Goal: Task Accomplishment & Management: Use online tool/utility

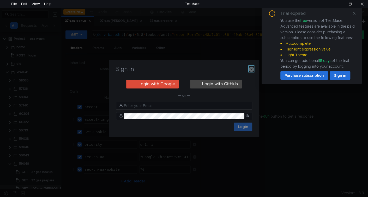
click at [253, 69] on icon "button" at bounding box center [250, 69] width 5 height 5
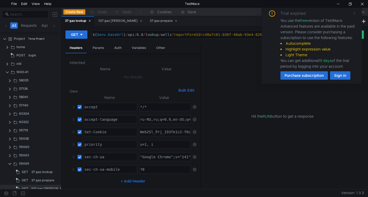
click at [354, 13] on icon at bounding box center [354, 13] width 4 height 4
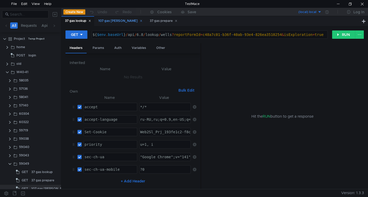
click at [103, 20] on div "107 gas [PERSON_NAME]" at bounding box center [120, 20] width 44 height 5
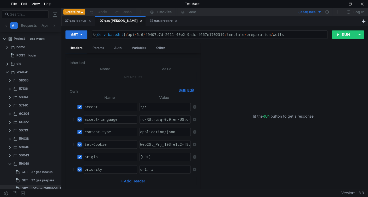
scroll to position [6, 0]
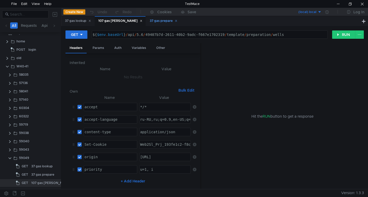
click at [175, 21] on icon at bounding box center [176, 21] width 3 height 3
click at [343, 35] on button "RUN" at bounding box center [343, 34] width 23 height 8
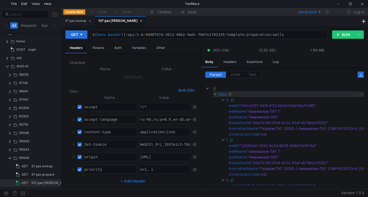
click at [214, 94] on clr-icon at bounding box center [215, 94] width 4 height 4
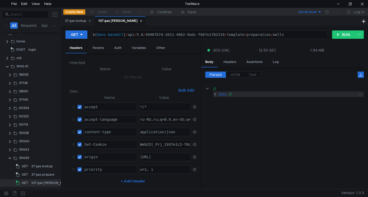
click at [214, 94] on clr-icon at bounding box center [215, 94] width 4 height 4
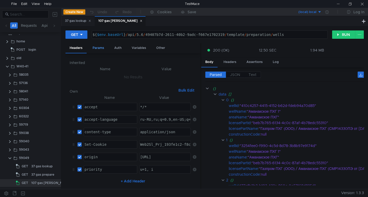
click at [98, 50] on div "Params" at bounding box center [98, 48] width 20 height 10
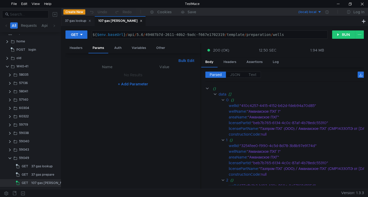
click at [188, 60] on button "Bulk Edit" at bounding box center [186, 61] width 20 height 6
click at [115, 72] on div at bounding box center [133, 128] width 127 height 129
paste textarea "RequireCounts"
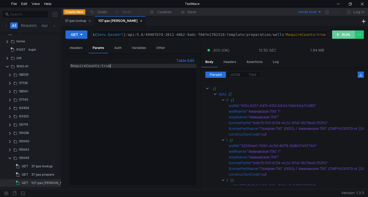
type textarea "RequireCounts:true"
click at [345, 35] on button "RUN" at bounding box center [343, 34] width 23 height 8
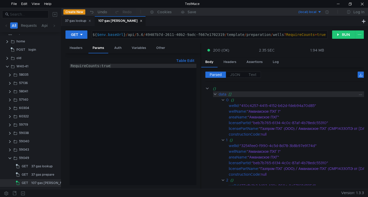
click at [215, 94] on clr-icon at bounding box center [215, 94] width 4 height 4
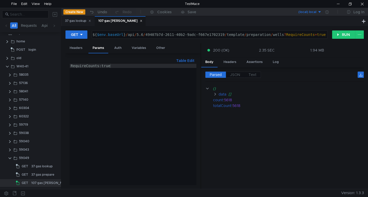
click at [128, 67] on div "RequireCounts:true" at bounding box center [133, 128] width 127 height 129
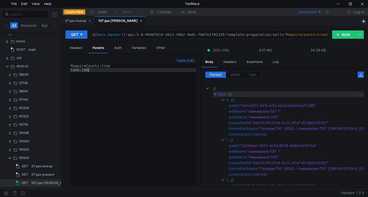
click at [214, 94] on clr-icon at bounding box center [215, 94] width 4 height 4
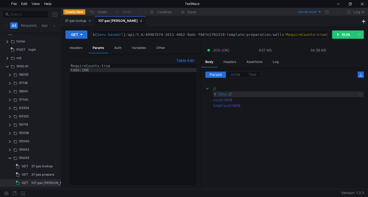
click at [214, 94] on clr-icon at bounding box center [215, 94] width 4 height 4
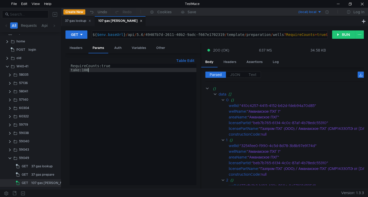
click at [92, 69] on div "RequireCounts:true take:100" at bounding box center [133, 128] width 127 height 129
type textarea "take:1"
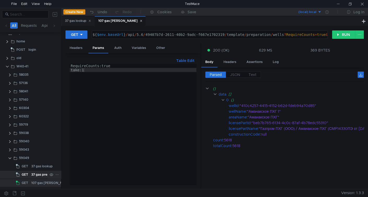
click at [32, 177] on div "37 gas prepare" at bounding box center [42, 175] width 23 height 8
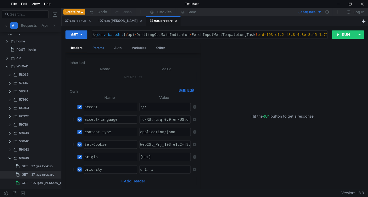
click at [100, 46] on div "Params" at bounding box center [98, 48] width 20 height 10
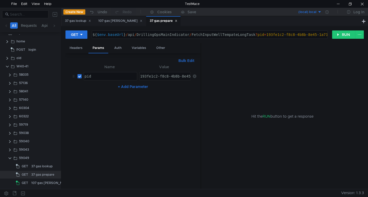
click at [192, 77] on td at bounding box center [193, 76] width 6 height 13
click at [193, 76] on icon at bounding box center [194, 76] width 4 height 4
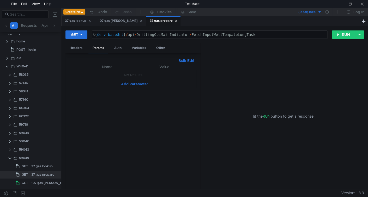
drag, startPoint x: 123, startPoint y: 20, endPoint x: 101, endPoint y: 23, distance: 22.4
click at [140, 20] on icon at bounding box center [141, 21] width 3 height 3
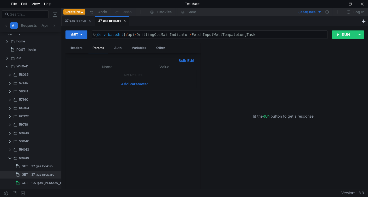
click at [90, 20] on icon at bounding box center [89, 21] width 3 height 3
click at [345, 32] on button "RUN" at bounding box center [343, 34] width 23 height 8
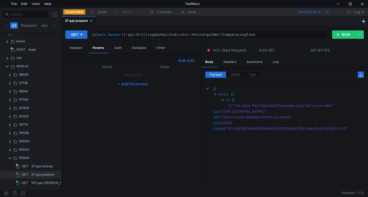
click at [328, 12] on div at bounding box center [326, 12] width 11 height 8
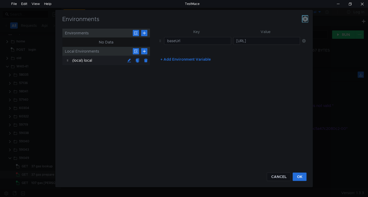
click at [305, 19] on icon "button" at bounding box center [304, 18] width 5 height 5
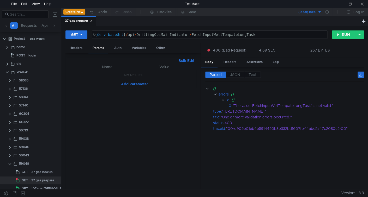
scroll to position [6, 0]
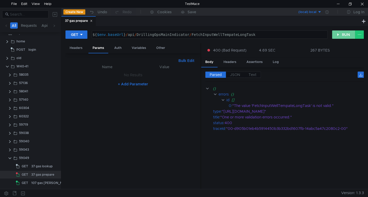
click at [337, 34] on button "RUN" at bounding box center [343, 34] width 23 height 8
click at [82, 35] on icon at bounding box center [81, 35] width 4 height 4
click at [78, 53] on li "POST" at bounding box center [76, 54] width 23 height 8
click at [122, 91] on nz-table "Name Value No Results + Add Parameter" at bounding box center [133, 124] width 127 height 121
drag, startPoint x: 118, startPoint y: 47, endPoint x: 119, endPoint y: 51, distance: 3.7
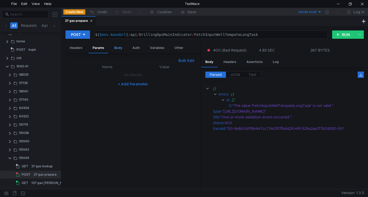
click at [118, 47] on div "Body" at bounding box center [118, 48] width 16 height 10
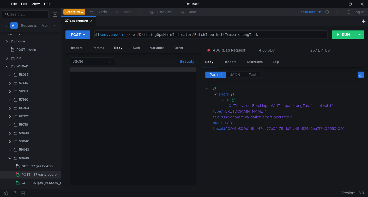
click at [122, 82] on div at bounding box center [133, 130] width 127 height 126
paste textarea "{"isExploration":true,"wellIds":["ad4d9b47-d3b2-4905-836c-d89c4db0443f","174129…"
type textarea "{"isExploration":true,"wellIds":["ad4d9b47-d3b2-4905-836c-d89c4db0443f","174129…"
click at [186, 62] on button "Beautify" at bounding box center [186, 61] width 19 height 6
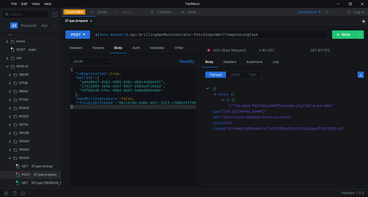
scroll to position [0, 0]
click at [344, 34] on button "RUN" at bounding box center [343, 34] width 23 height 8
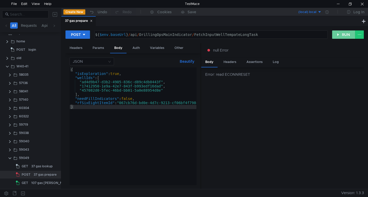
click at [339, 36] on button "RUN" at bounding box center [343, 34] width 23 height 8
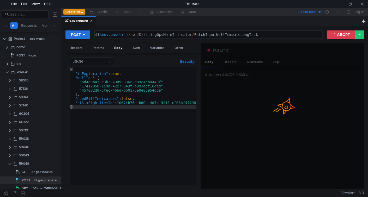
scroll to position [6, 0]
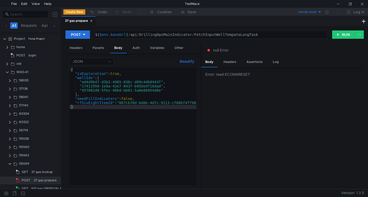
scroll to position [6, 0]
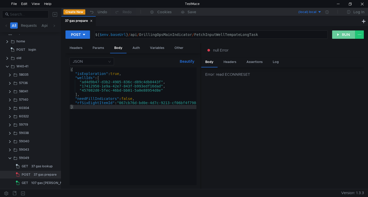
click at [340, 35] on button "RUN" at bounding box center [343, 34] width 23 height 8
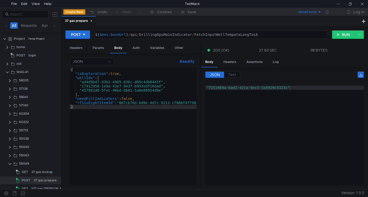
scroll to position [6, 0]
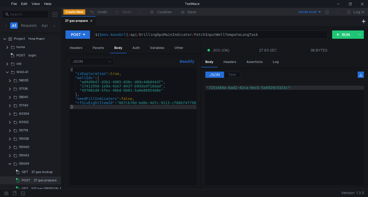
scroll to position [6, 0]
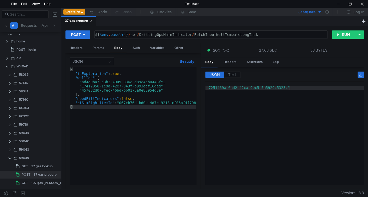
click at [344, 29] on div "POST ${ $env . baseUrl } / api / DrillingOpsMainIndicator / FetchInputWellTempa…" at bounding box center [214, 107] width 306 height 163
click at [340, 35] on button "RUN" at bounding box center [343, 34] width 23 height 8
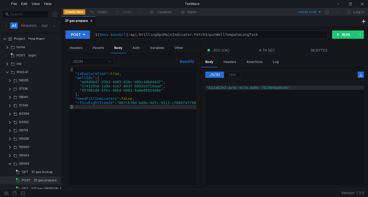
scroll to position [6, 0]
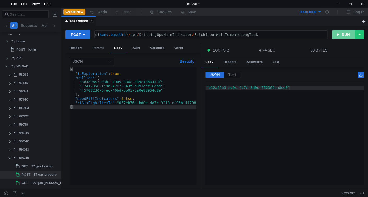
click at [341, 36] on button "RUN" at bounding box center [343, 34] width 23 height 8
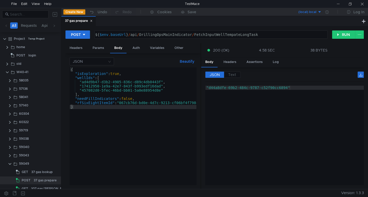
scroll to position [6, 0]
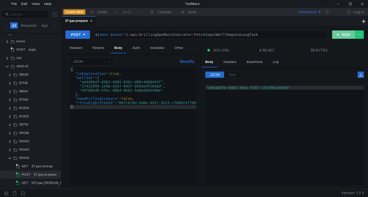
click at [334, 33] on button "RUN" at bounding box center [343, 34] width 23 height 8
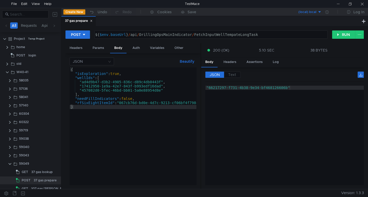
scroll to position [6, 0]
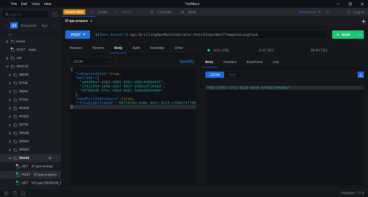
click at [54, 157] on icon at bounding box center [56, 158] width 4 height 4
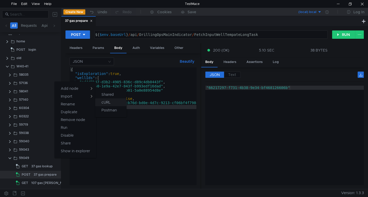
click at [109, 103] on app-tour-anchor "cURL" at bounding box center [105, 102] width 9 height 6
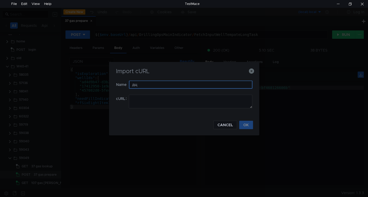
type input "д"
type input "long task"
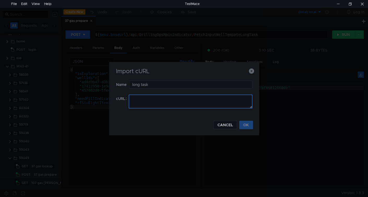
click at [151, 100] on textarea at bounding box center [190, 102] width 123 height 14
paste textarea "curl 'https://ius-msb.sgp2.local/ius-msb-dev/api/LongTasks/23444bf2-86da-4f68-8…"
type textarea "curl 'https://ius-msb.sgp2.local/ius-msb-dev/api/LongTasks/23444bf2-86da-4f68-8…"
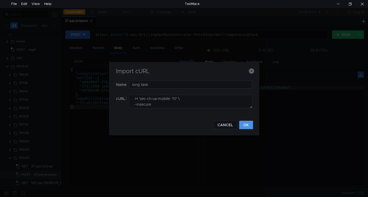
click at [251, 125] on button "OK" at bounding box center [246, 125] width 14 height 8
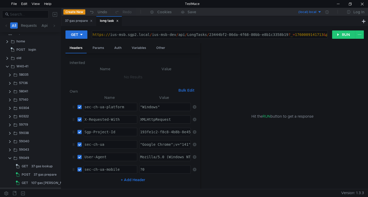
click at [175, 33] on div "https:// ius-msb.sgp2.local / ius-msb-dev / api / LongTasks / 23444bf2-86da-4f6…" at bounding box center [251, 39] width 321 height 13
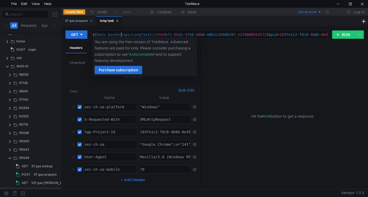
scroll to position [0, 2]
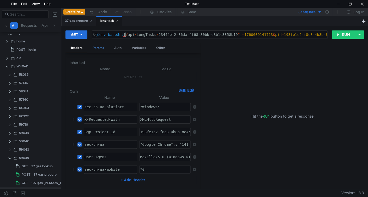
type textarea "${$env.baseUrl}/api/LongTasks/23444bf2-86da-4f68-80bb-e8b1c3358b19?_=1760009141…"
click at [93, 47] on div "Params" at bounding box center [98, 48] width 20 height 10
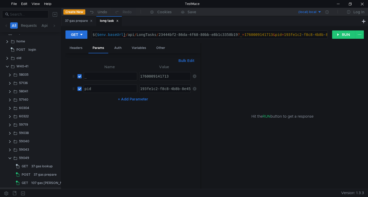
click at [194, 77] on td at bounding box center [193, 76] width 6 height 13
click at [195, 75] on icon at bounding box center [194, 76] width 4 height 4
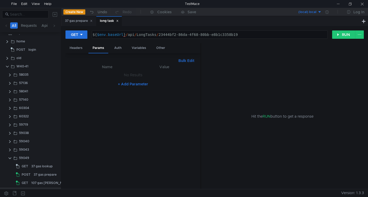
drag, startPoint x: 74, startPoint y: 20, endPoint x: 100, endPoint y: 29, distance: 26.7
click at [74, 20] on div "37 gas prepare" at bounding box center [79, 20] width 28 height 5
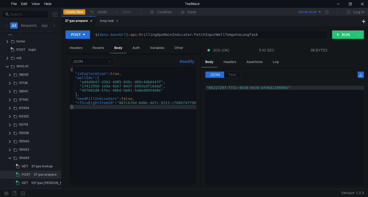
type textarea ""66217297-f731-4b38-9e34-bf468126606b""
click at [215, 88] on div ""66217297-f731-4b38-9e34-bf468126606b"" at bounding box center [284, 140] width 158 height 108
drag, startPoint x: 215, startPoint y: 88, endPoint x: 264, endPoint y: 88, distance: 48.7
click at [264, 88] on div ""66217297-f731-4b38-9e34-bf468126606b"" at bounding box center [284, 140] width 158 height 108
click at [106, 23] on div "long task" at bounding box center [109, 20] width 19 height 5
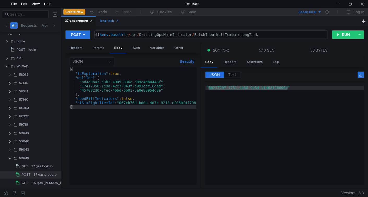
scroll to position [14, 0]
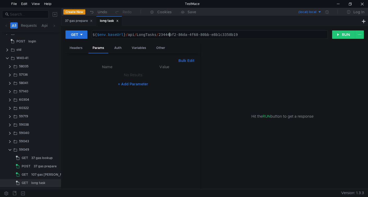
click at [170, 33] on div "${ $env . baseUrl } / api / LongTasks / 23444bf2-86da-4f68-80bb-e8b1c3358b19" at bounding box center [208, 39] width 235 height 13
drag, startPoint x: 170, startPoint y: 33, endPoint x: 257, endPoint y: 40, distance: 86.5
click at [248, 40] on div "GET ${$env.baseUrl}/api/LongTasks/23444bf2-86da-4f68-80bb-e8b1c3358b19 ${ $env …" at bounding box center [214, 36] width 298 height 13
paste textarea "66217297-f731-4b38-9e34-bf468126606b"
type textarea "${$env.baseUrl}/api/LongTasks/66217297-f731-4b38-9e34-bf468126606b"
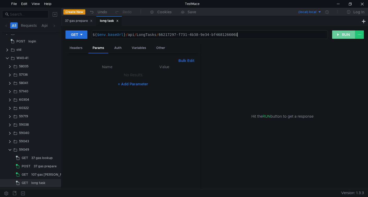
click at [341, 35] on button "RUN" at bounding box center [343, 34] width 23 height 8
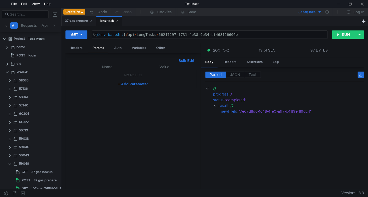
scroll to position [14, 0]
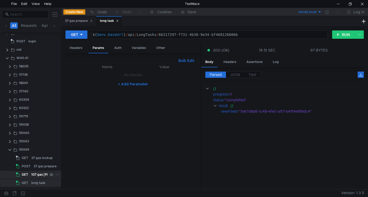
click at [21, 176] on div "GET" at bounding box center [23, 175] width 14 height 8
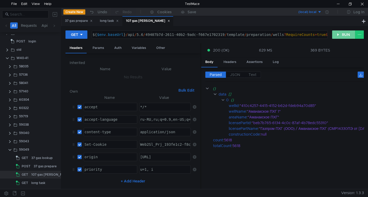
click at [337, 36] on button "RUN" at bounding box center [343, 34] width 23 height 8
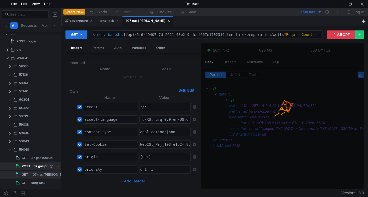
click at [34, 165] on div "37 gas prepare" at bounding box center [45, 167] width 23 height 8
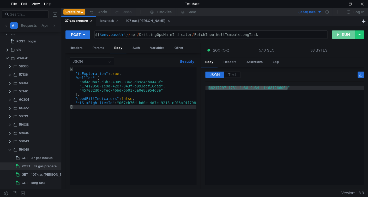
click at [340, 34] on button "RUN" at bounding box center [343, 34] width 23 height 8
type textarea ""dc9027bf-21ca-4f71-970d-95bc3a6d8ae5""
click at [218, 88] on div ""dc9027bf-21ca-4f71-970d-95bc3a6d8ae5"" at bounding box center [284, 140] width 158 height 108
drag, startPoint x: 218, startPoint y: 88, endPoint x: 275, endPoint y: 86, distance: 56.8
click at [275, 86] on div ""dc9027bf-21ca-4f71-970d-95bc3a6d8ae5"" at bounding box center [284, 140] width 158 height 108
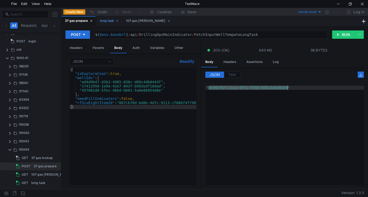
click at [102, 22] on div "long task" at bounding box center [109, 20] width 19 height 5
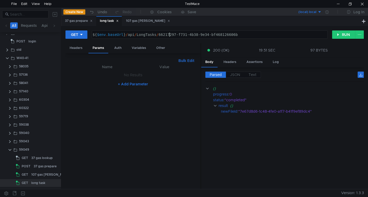
click at [171, 33] on div "${ $env . baseUrl } / api / LongTasks / 66217297-f731-4b38-9e34-bf468126606b" at bounding box center [208, 39] width 235 height 13
drag, startPoint x: 171, startPoint y: 33, endPoint x: 221, endPoint y: 29, distance: 50.7
click at [221, 29] on div "GET ${$env.baseUrl}/api/LongTasks/66217297-f731-4b38-9e34-bf468126606b ${ $env …" at bounding box center [214, 107] width 306 height 163
paste textarea "dc9027bf-21ca-4f71-970d-95bc3a6d8ae5"
type textarea "${$env.baseUrl}/api/LongTasks/dc9027bf-21ca-4f71-970d-95bc3a6d8ae5"
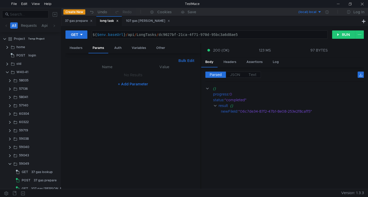
scroll to position [14, 0]
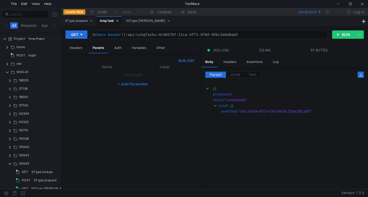
scroll to position [14, 0]
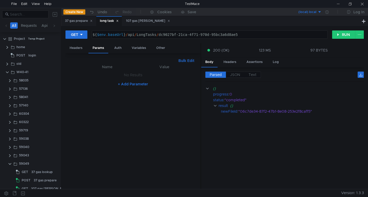
scroll to position [14, 0]
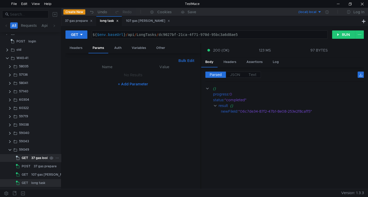
click at [38, 155] on div "37 gas lookup" at bounding box center [41, 158] width 21 height 8
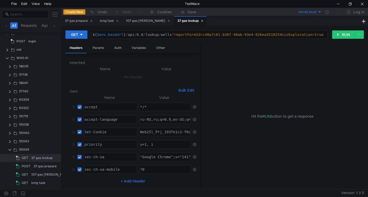
type textarea "${$env.baseUrl}/api/6.8/lookup/wells?reportFormId=c48a7c01-b36f-40ab-93e4-826ea…"
click at [132, 34] on div "${ $env . baseUrl } / api / 6.8 / lookup / wells ? reportFormId = c48a7c01 - b3…" at bounding box center [208, 39] width 235 height 13
drag, startPoint x: 132, startPoint y: 34, endPoint x: 151, endPoint y: 39, distance: 19.7
click at [151, 39] on div "${$env.baseUrl}/api/6.8/lookup/wells?reportFormId=c48a7c01-b36f-40ab-93e4-826ea…" at bounding box center [209, 34] width 235 height 8
click at [150, 35] on div "${ $env . baseUrl } / api / 6.8 / lookup / wells ? reportFormId = c48a7c01 - b3…" at bounding box center [209, 35] width 235 height 8
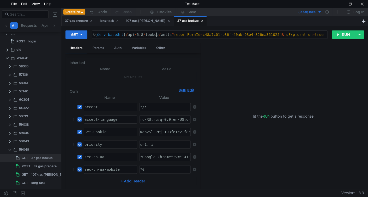
click at [157, 34] on div "${ $env . baseUrl } / api / 6.8 / lookup / wells ? reportFormId = c48a7c01 - b3…" at bounding box center [208, 39] width 235 height 13
drag, startPoint x: 158, startPoint y: 34, endPoint x: 128, endPoint y: 36, distance: 29.8
click at [128, 36] on div "${ $env . baseUrl } / api / 6.8 / lookup / wells ? reportFormId = c48a7c01 - b3…" at bounding box center [208, 39] width 235 height 13
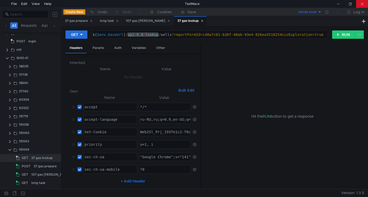
click at [360, 6] on div at bounding box center [362, 4] width 12 height 8
